Goal: Information Seeking & Learning: Understand process/instructions

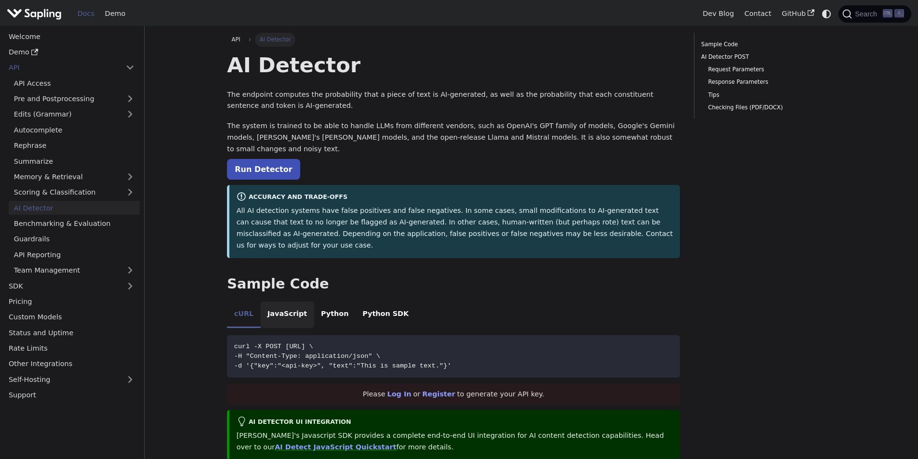
click at [284, 302] on li "JavaScript" at bounding box center [287, 315] width 53 height 27
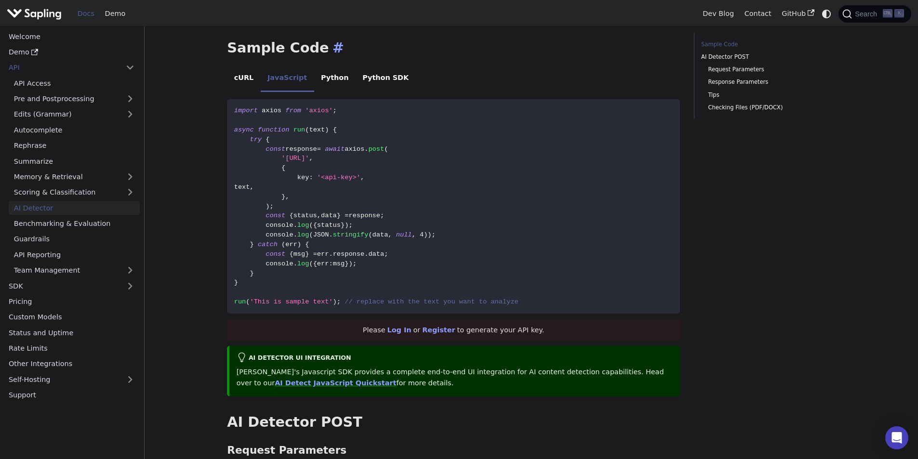
scroll to position [236, 0]
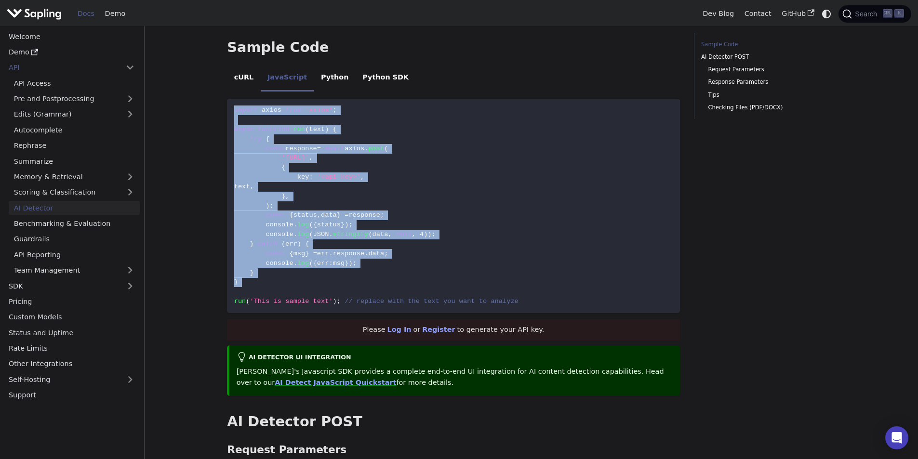
drag, startPoint x: 501, startPoint y: 273, endPoint x: 228, endPoint y: 72, distance: 339.7
click at [228, 72] on div "cURL JavaScript Python Python SDK curl -X POST [URL] \ -H "Content-Type: applic…" at bounding box center [453, 189] width 453 height 248
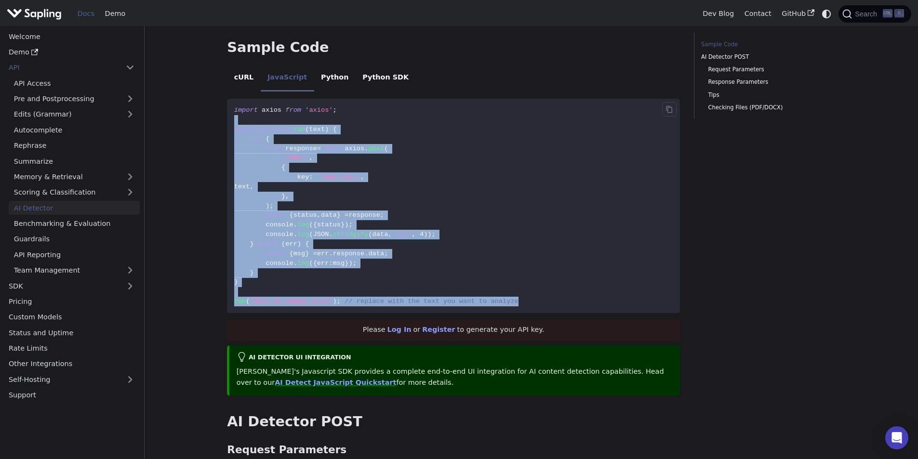
drag, startPoint x: 507, startPoint y: 281, endPoint x: 305, endPoint y: 102, distance: 269.9
click at [305, 102] on code "import axios from 'axios' ; async function run ( text ) { try { const response …" at bounding box center [453, 206] width 453 height 215
click at [494, 273] on code "import axios from 'axios' ; async function run ( text ) { try { const response …" at bounding box center [453, 206] width 453 height 215
drag, startPoint x: 503, startPoint y: 281, endPoint x: 230, endPoint y: 79, distance: 339.3
click at [230, 99] on code "import axios from 'axios' ; async function run ( text ) { try { const response …" at bounding box center [453, 206] width 453 height 215
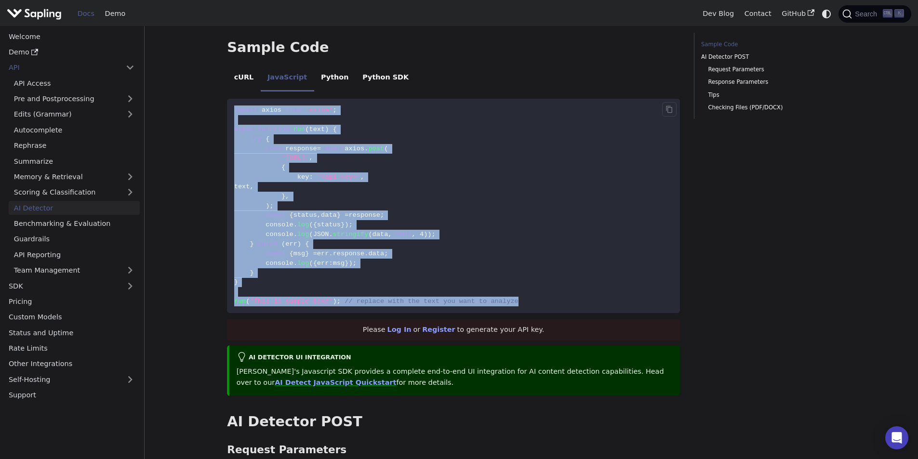
copy code "import axios from 'axios' ; async function run ( text ) { try { const response …"
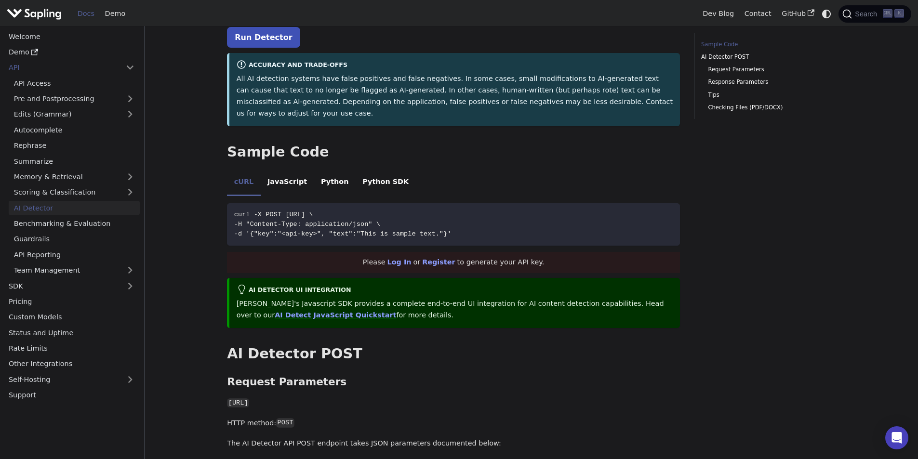
scroll to position [131, 0]
click at [404, 259] on link "Log In" at bounding box center [399, 263] width 24 height 8
